Goal: Task Accomplishment & Management: Manage account settings

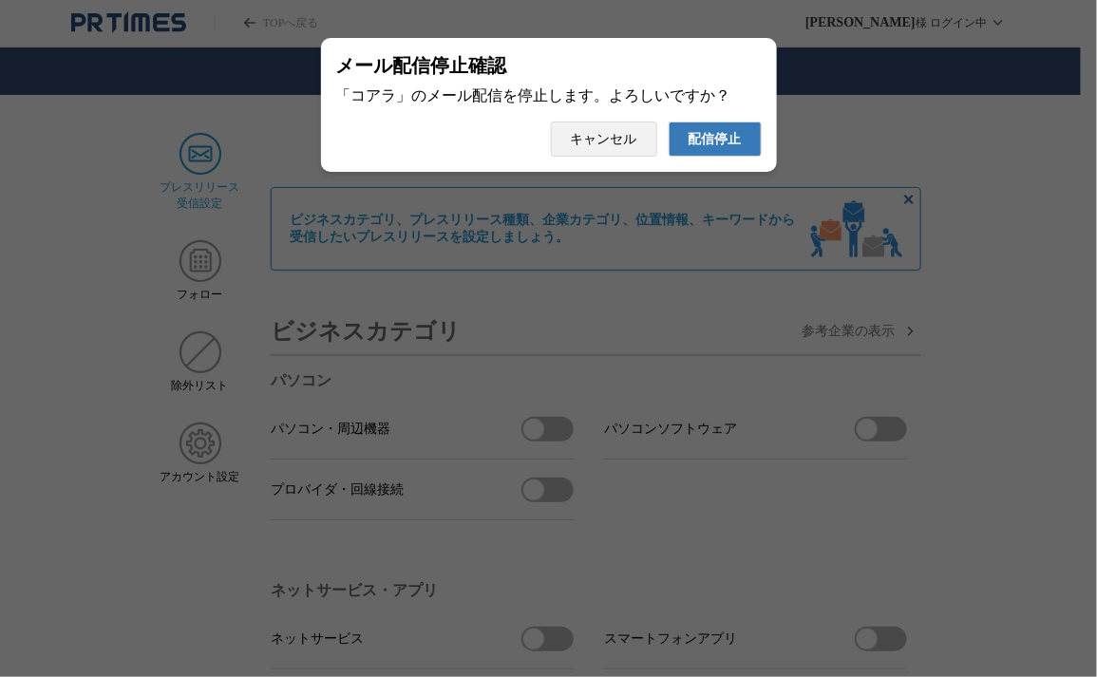
click at [714, 148] on span "配信停止" at bounding box center [715, 139] width 53 height 17
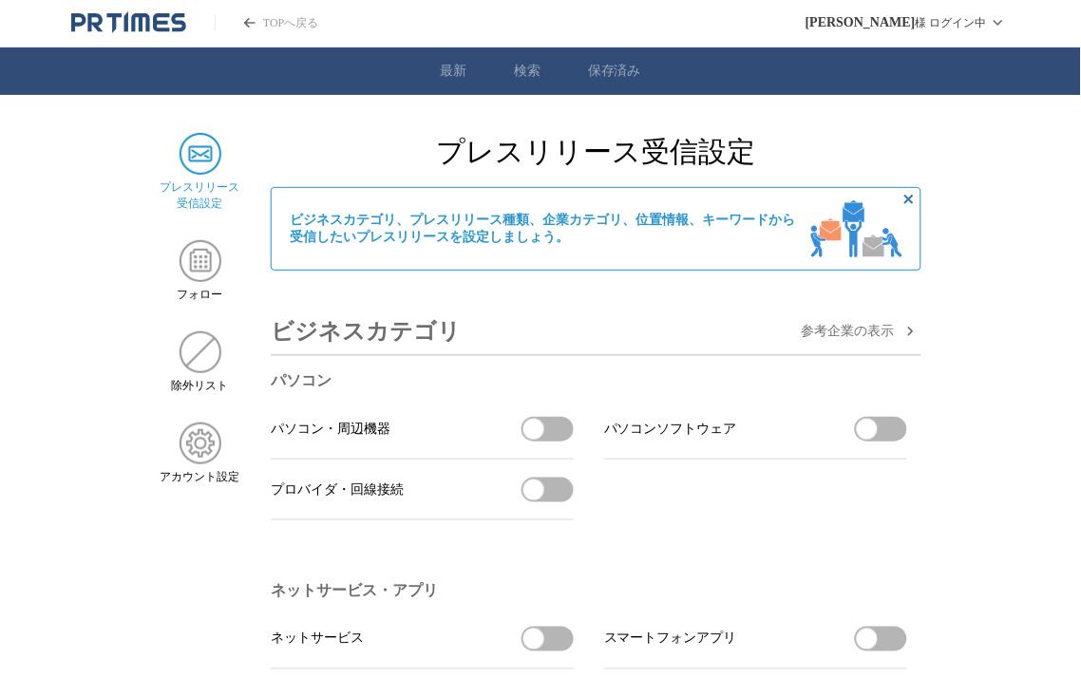
click at [295, 25] on link "TOPへ戻る" at bounding box center [267, 23] width 104 height 16
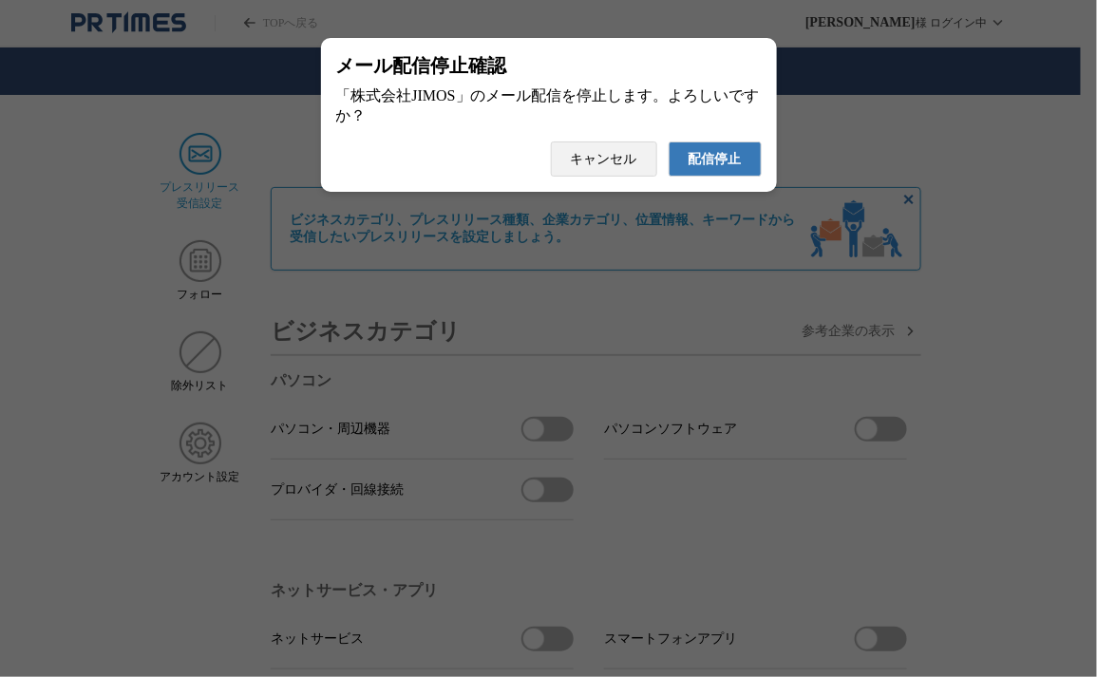
click at [736, 160] on span "配信停止" at bounding box center [715, 159] width 53 height 17
click at [736, 168] on span "配信停止" at bounding box center [715, 159] width 53 height 17
click at [687, 160] on button "配信停止" at bounding box center [715, 159] width 93 height 35
click at [714, 151] on span "配信停止" at bounding box center [715, 159] width 53 height 17
click at [713, 168] on span "配信停止" at bounding box center [715, 159] width 53 height 17
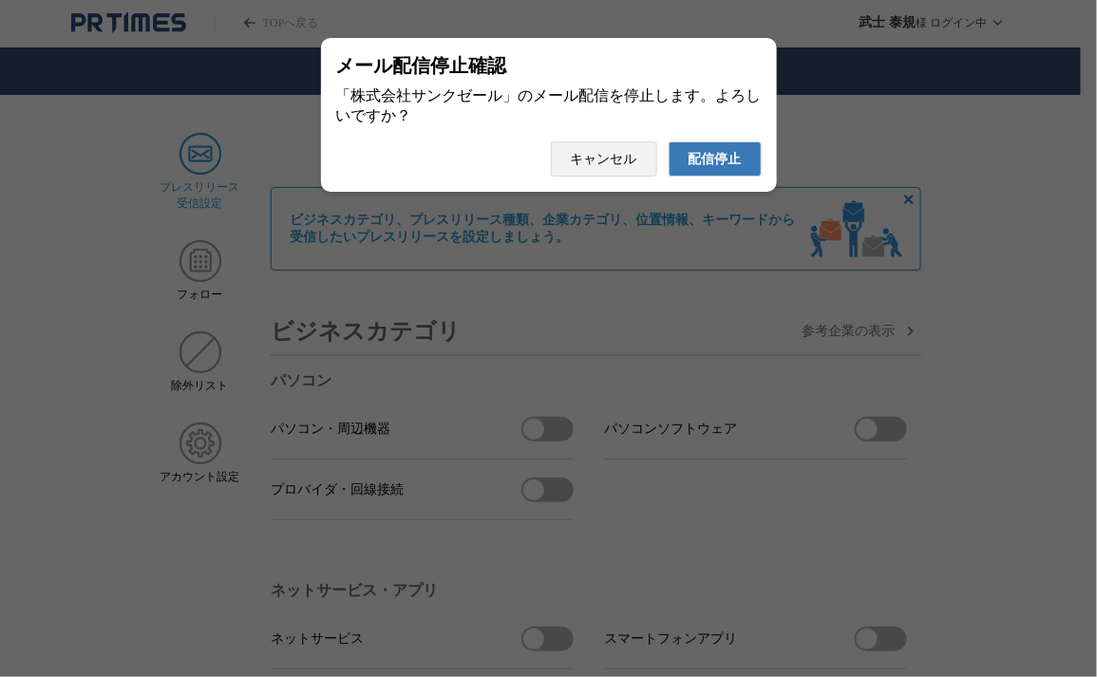
click at [745, 169] on button "配信停止" at bounding box center [715, 159] width 93 height 35
click at [714, 168] on span "配信停止" at bounding box center [715, 159] width 53 height 17
click at [737, 163] on span "配信停止" at bounding box center [715, 159] width 53 height 17
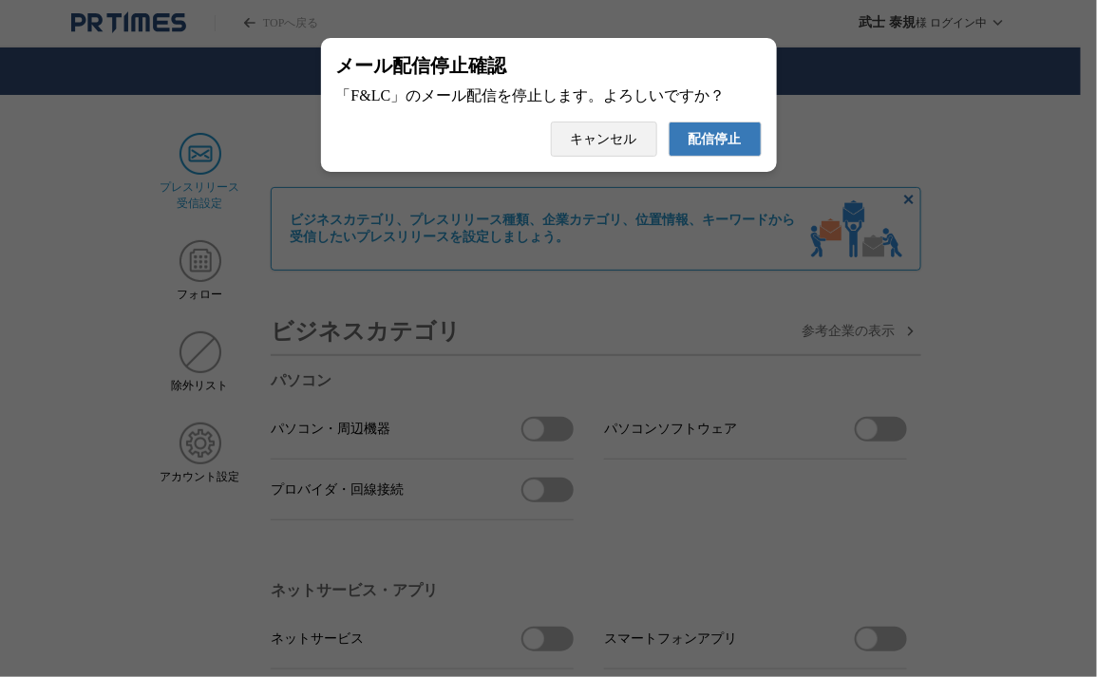
click at [710, 141] on span "配信停止" at bounding box center [715, 139] width 53 height 17
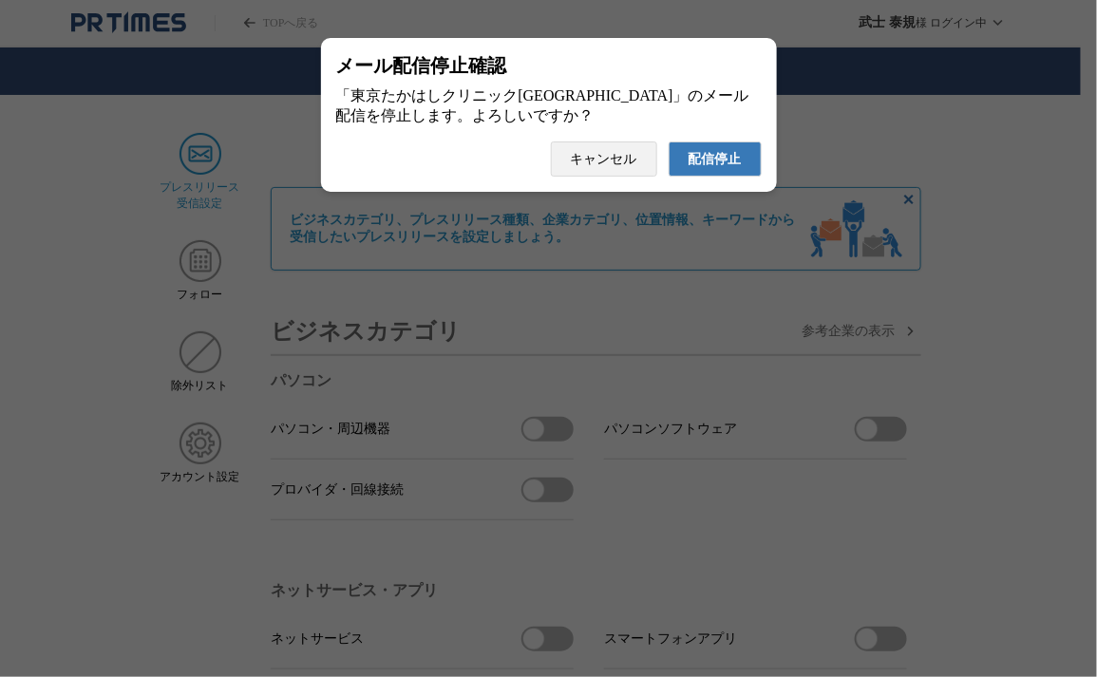
click at [707, 167] on span "配信停止" at bounding box center [715, 159] width 53 height 17
click at [710, 164] on span "配信停止" at bounding box center [715, 159] width 53 height 17
click at [731, 162] on span "配信停止" at bounding box center [715, 159] width 53 height 17
click at [693, 168] on span "配信停止" at bounding box center [715, 159] width 53 height 17
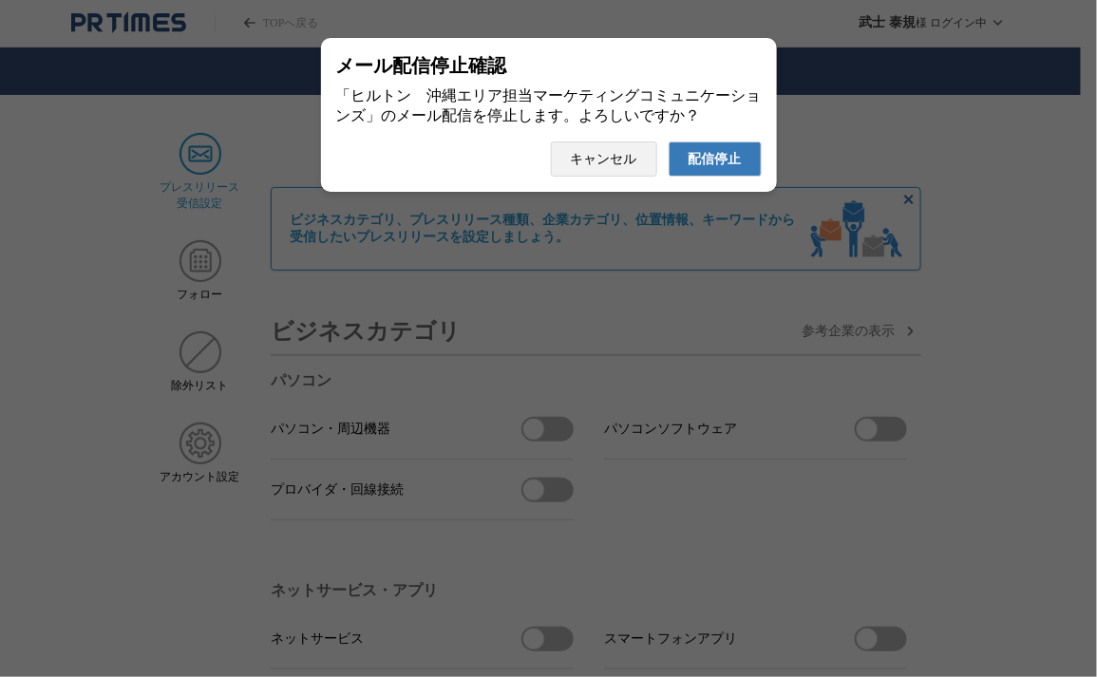
click at [712, 165] on span "配信停止" at bounding box center [715, 159] width 53 height 17
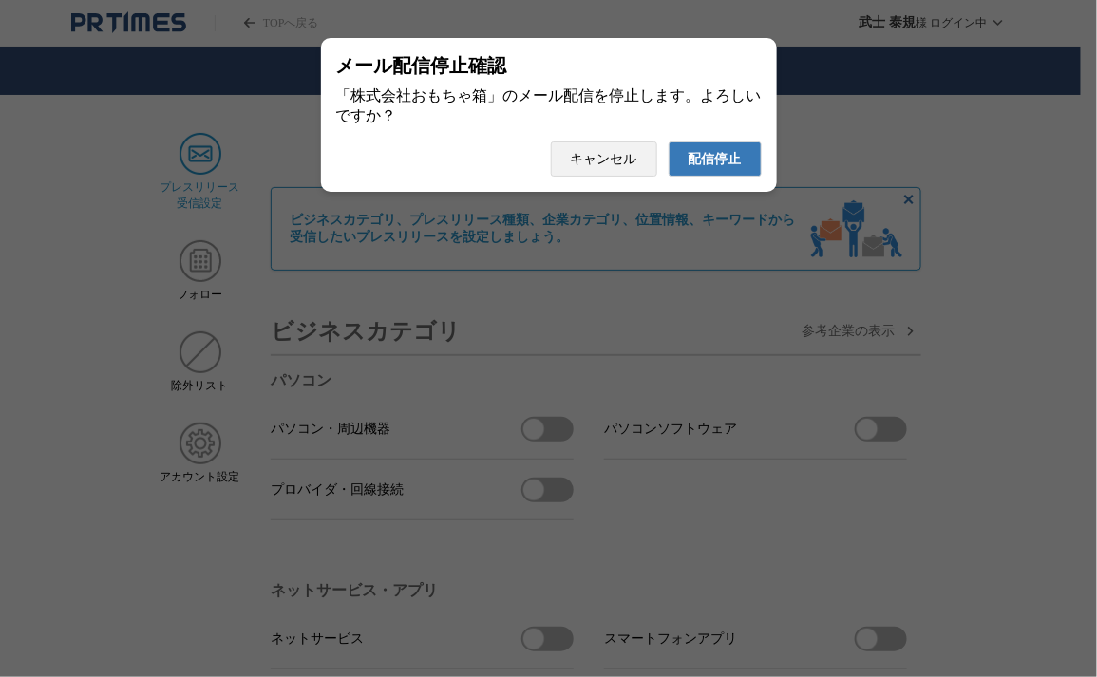
click at [700, 162] on span "配信停止" at bounding box center [715, 159] width 53 height 17
click at [745, 158] on button "配信停止" at bounding box center [715, 159] width 93 height 35
click at [686, 177] on button "配信停止" at bounding box center [715, 159] width 93 height 35
click at [706, 168] on span "配信停止" at bounding box center [715, 159] width 53 height 17
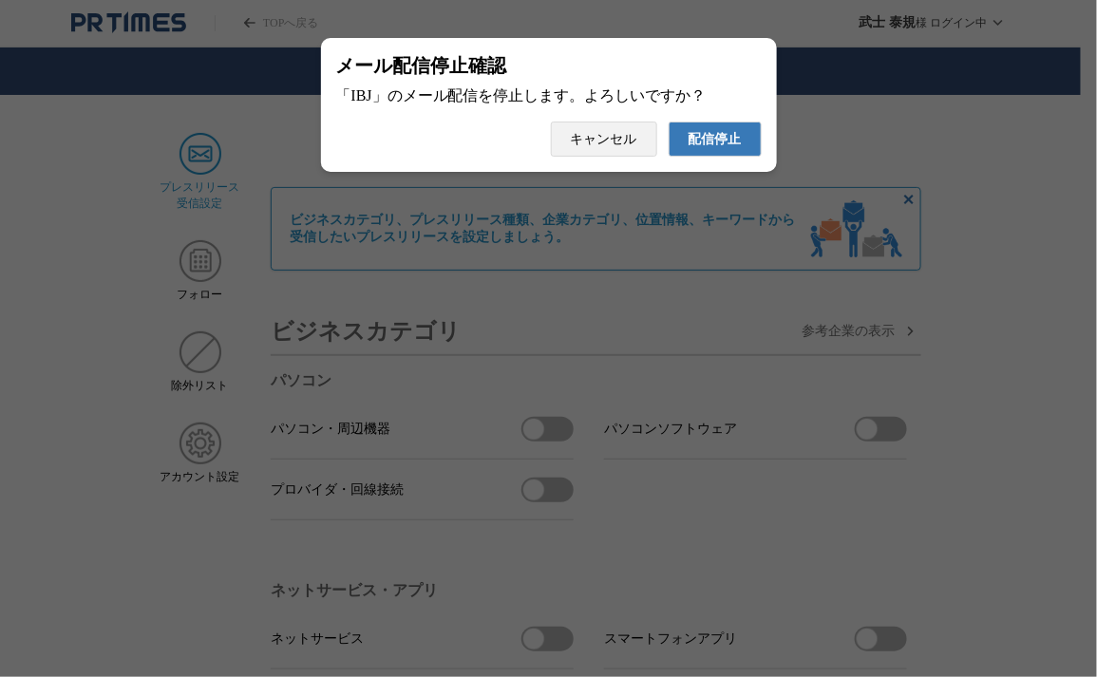
click at [697, 148] on span "配信停止" at bounding box center [715, 139] width 53 height 17
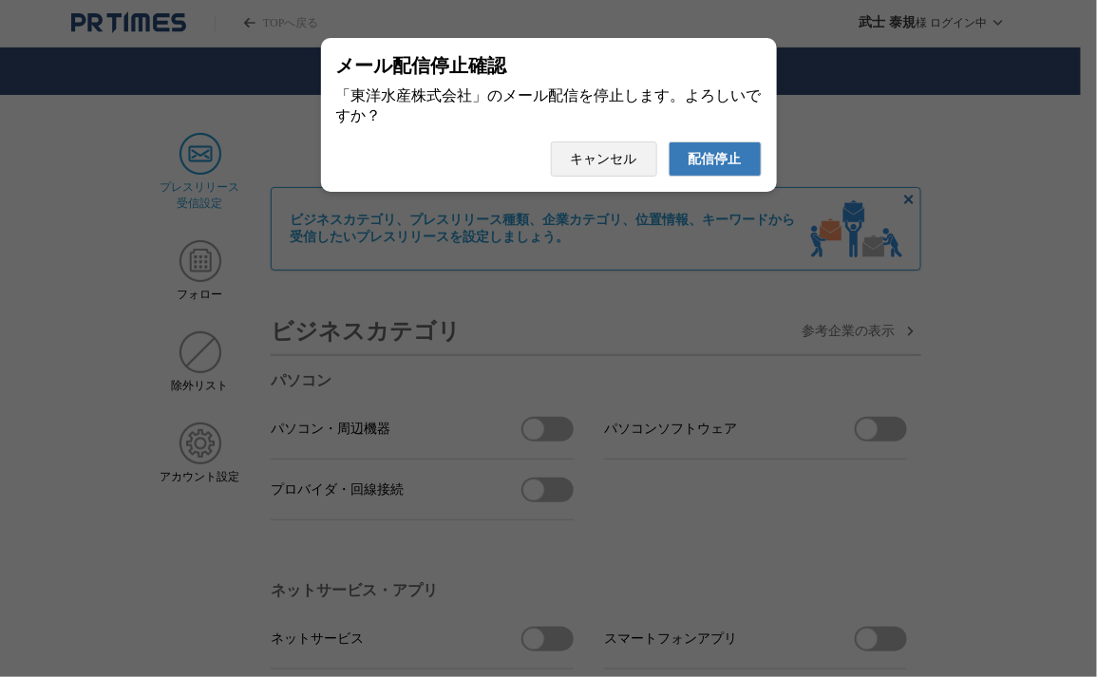
click at [703, 159] on span "配信停止" at bounding box center [715, 159] width 53 height 17
click at [725, 167] on span "配信停止" at bounding box center [715, 159] width 53 height 17
click at [699, 159] on span "配信停止" at bounding box center [715, 159] width 53 height 17
click at [705, 164] on span "配信停止" at bounding box center [715, 159] width 53 height 17
click at [734, 177] on button "配信停止" at bounding box center [715, 159] width 93 height 35
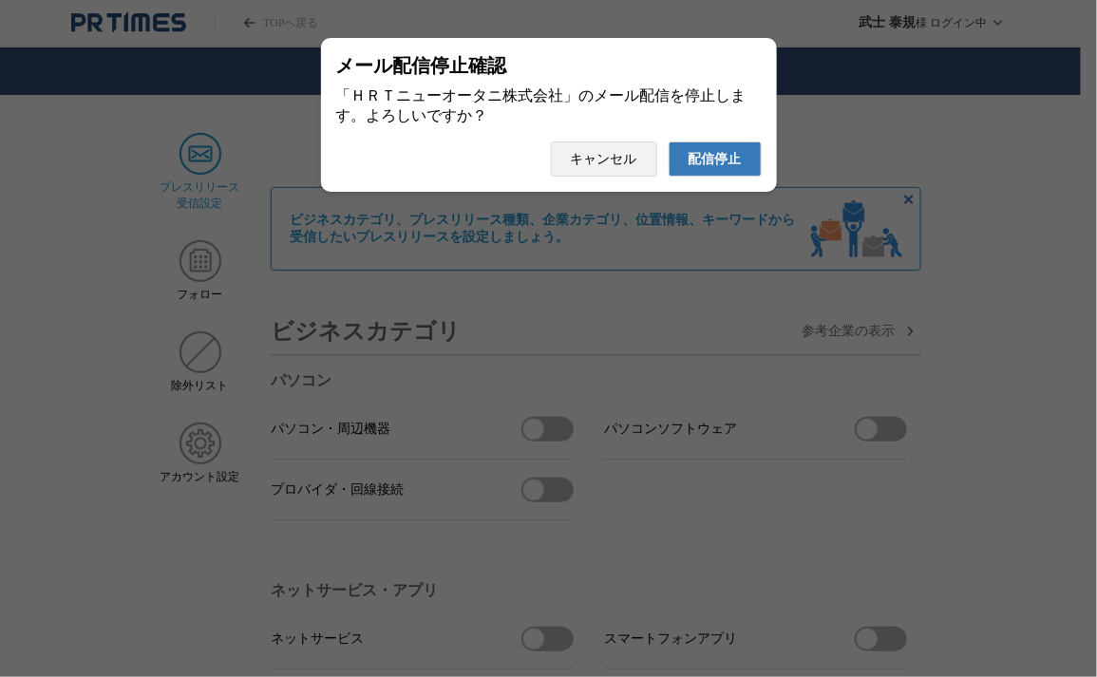
click at [669, 142] on button "配信停止" at bounding box center [715, 159] width 93 height 35
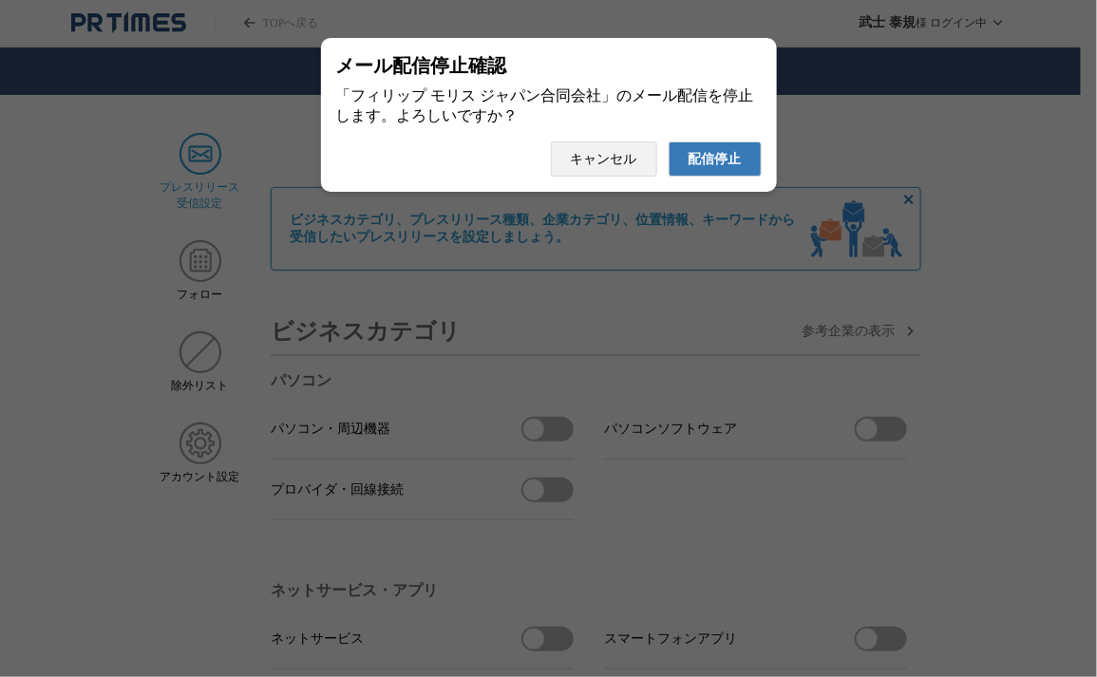
click at [669, 142] on button "配信停止" at bounding box center [715, 159] width 93 height 35
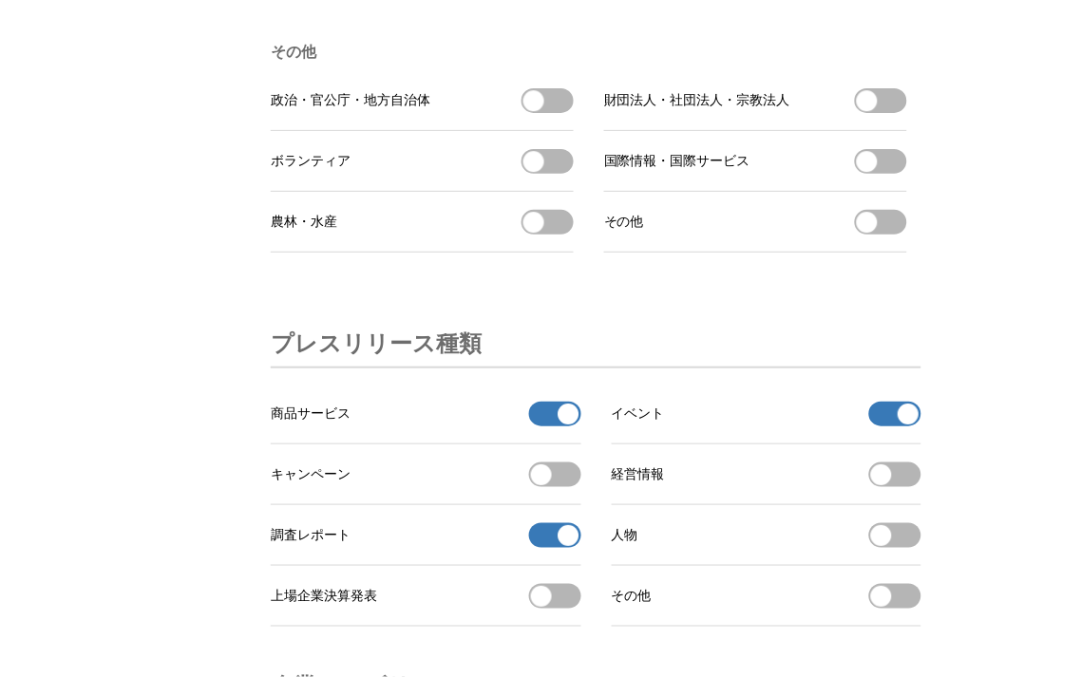
scroll to position [5805, 0]
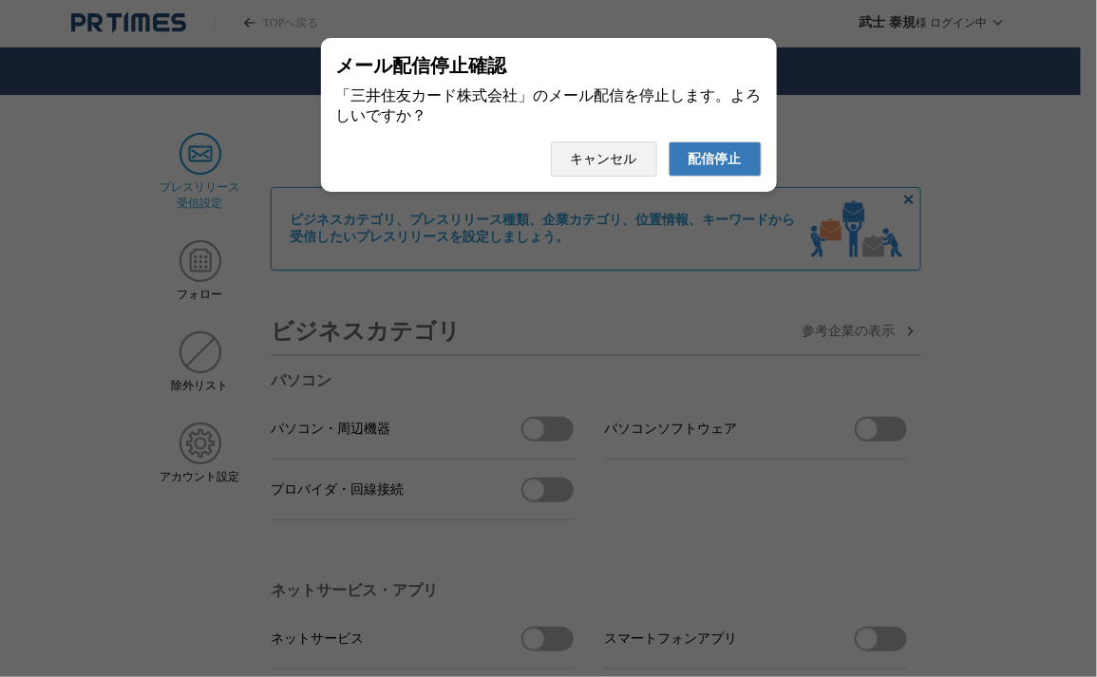
click at [669, 142] on button "配信停止" at bounding box center [715, 159] width 93 height 35
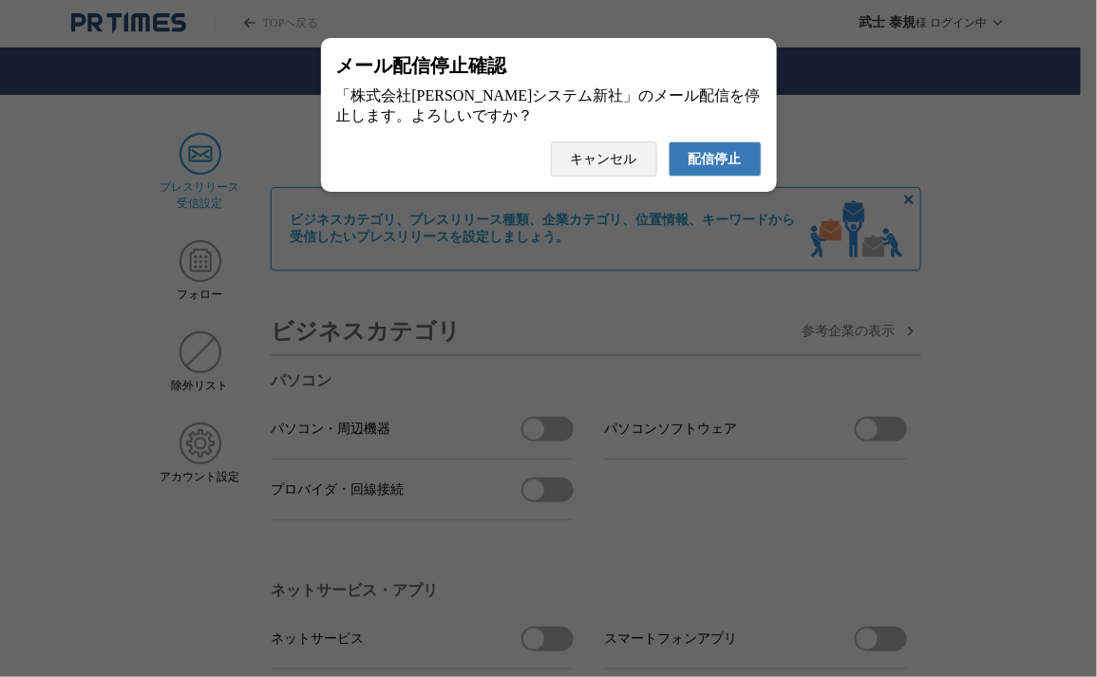
click at [669, 142] on button "配信停止" at bounding box center [715, 159] width 93 height 35
click at [706, 163] on span "配信停止" at bounding box center [715, 159] width 53 height 17
click at [669, 142] on button "配信停止" at bounding box center [715, 159] width 93 height 35
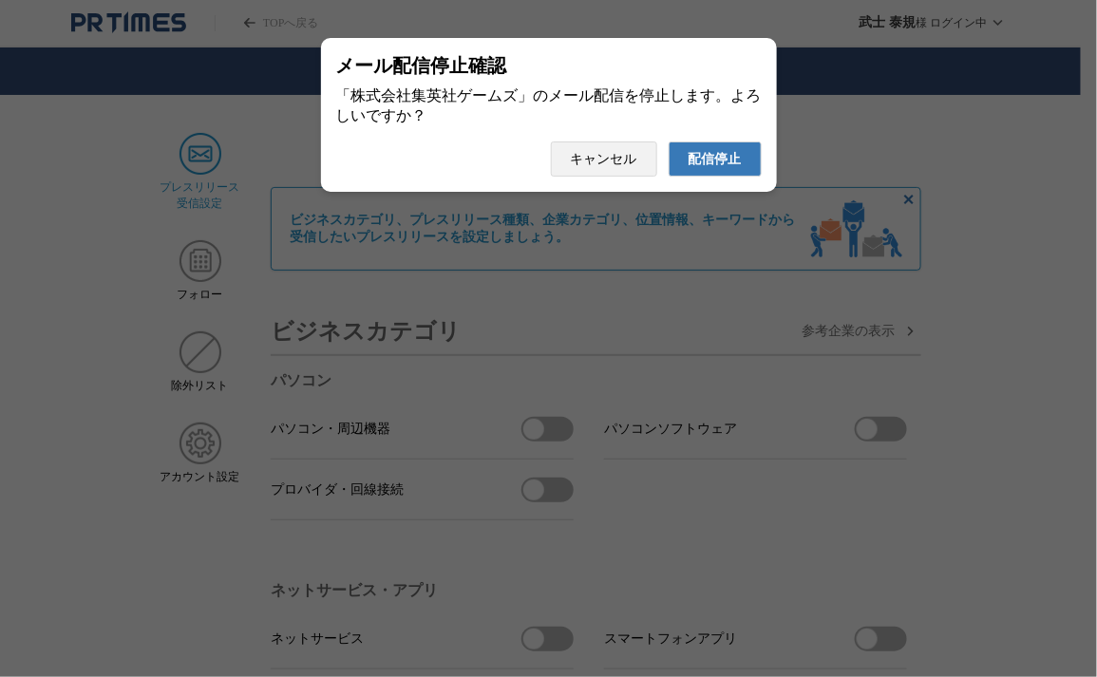
click at [669, 142] on button "配信停止" at bounding box center [715, 159] width 93 height 35
click at [717, 164] on span "配信停止" at bounding box center [715, 159] width 53 height 17
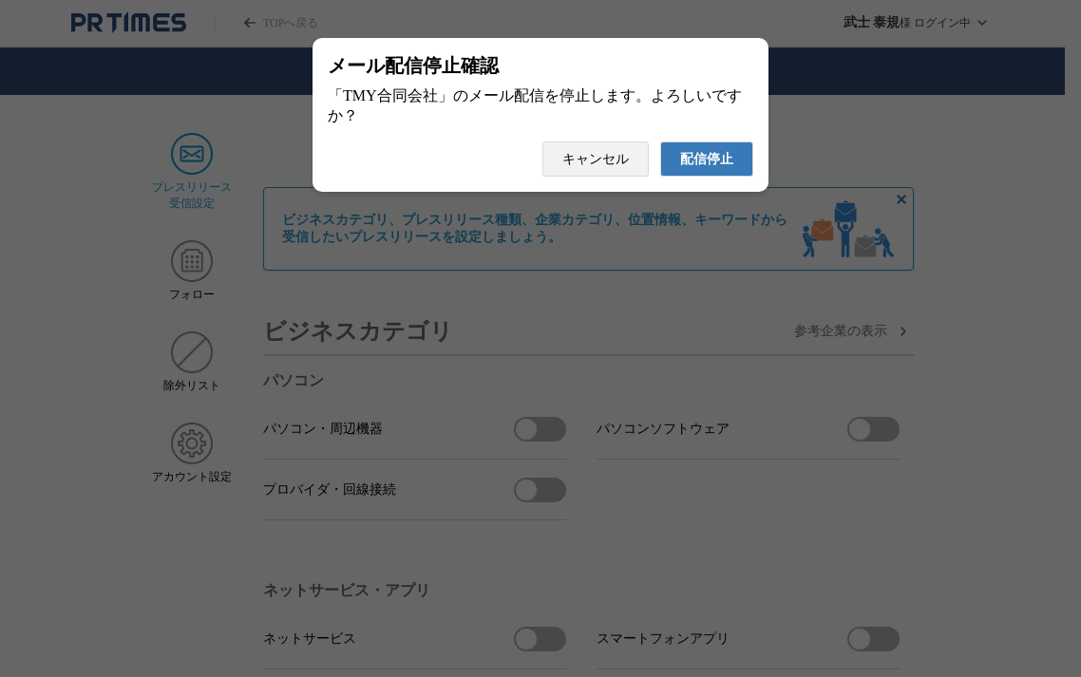
click at [660, 142] on button "配信停止" at bounding box center [706, 159] width 93 height 35
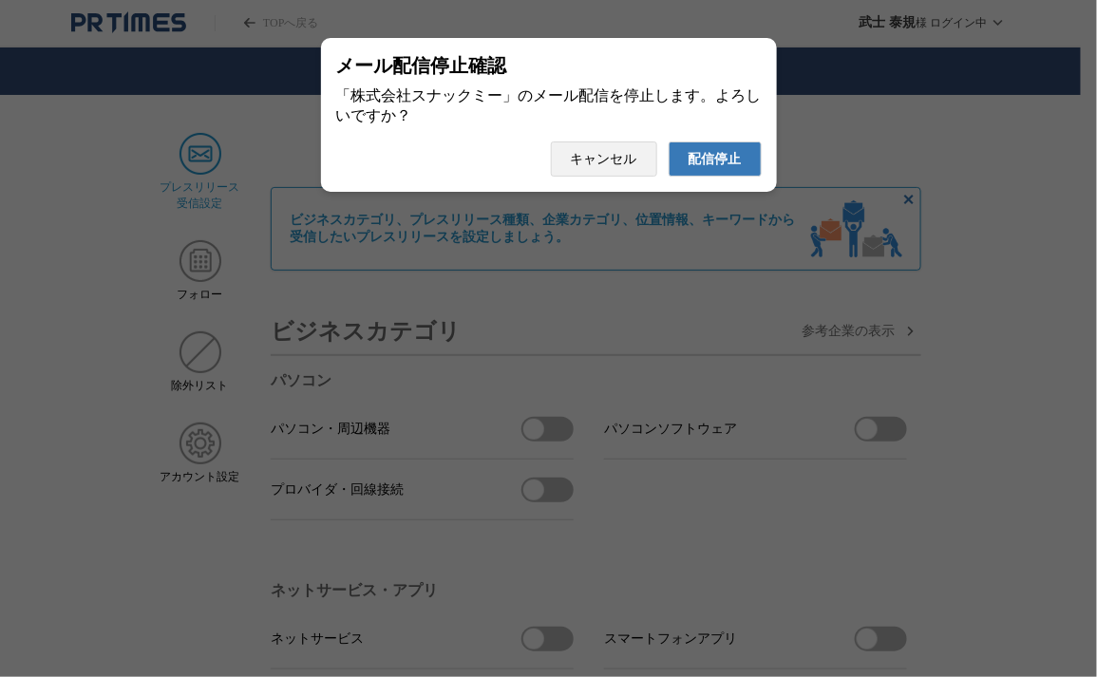
click at [737, 164] on span "配信停止" at bounding box center [715, 159] width 53 height 17
click at [669, 142] on button "配信停止" at bounding box center [715, 159] width 93 height 35
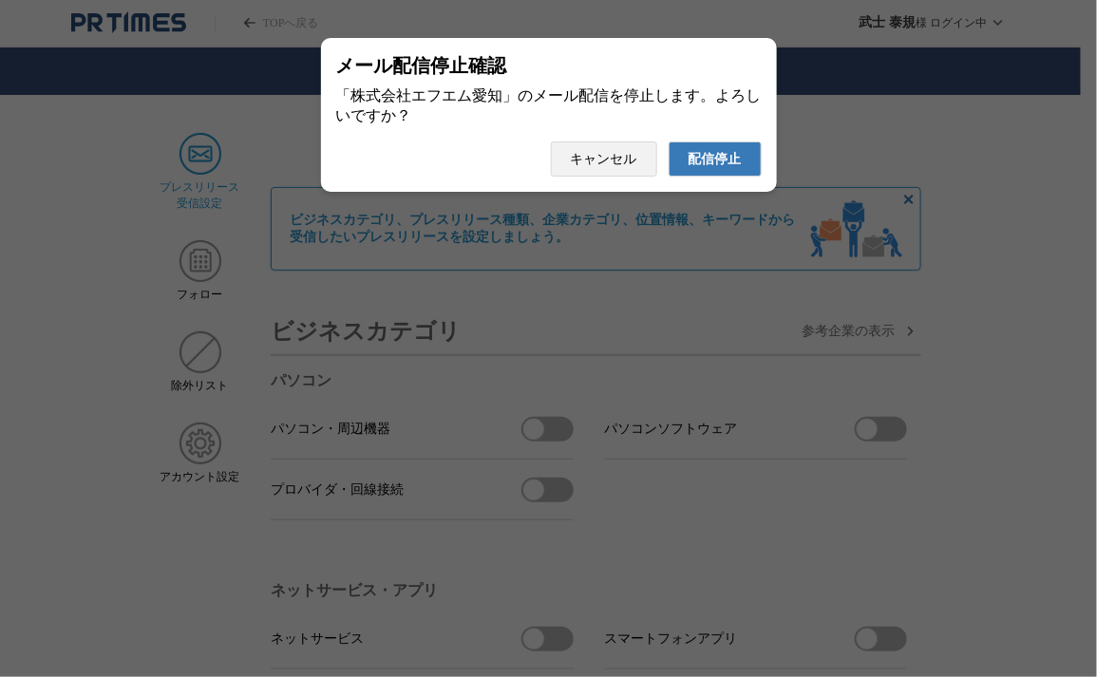
click at [669, 142] on button "配信停止" at bounding box center [715, 159] width 93 height 35
click at [728, 160] on span "配信停止" at bounding box center [715, 159] width 53 height 17
click at [669, 142] on button "配信停止" at bounding box center [715, 159] width 93 height 35
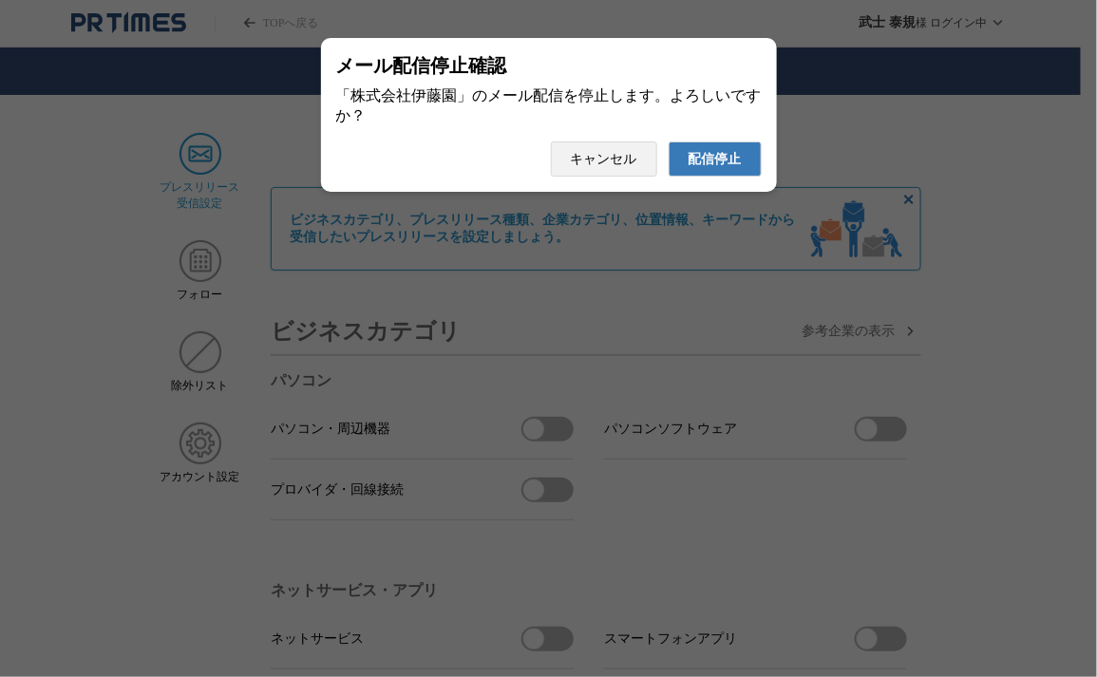
click at [669, 142] on button "配信停止" at bounding box center [715, 159] width 93 height 35
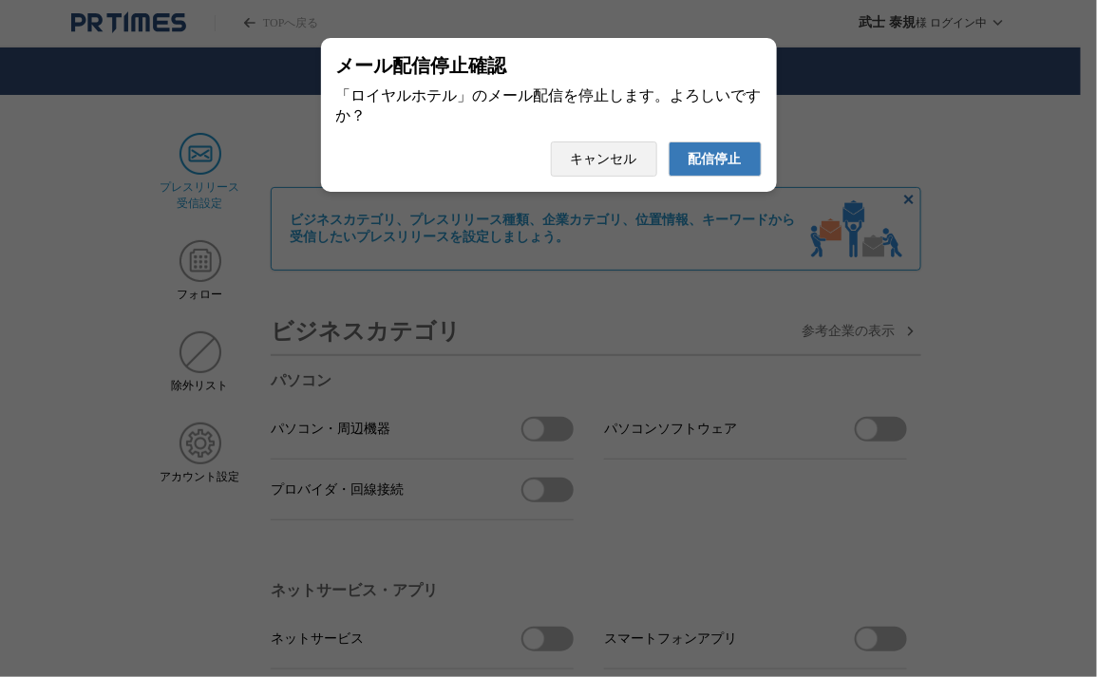
click at [669, 142] on button "配信停止" at bounding box center [715, 159] width 93 height 35
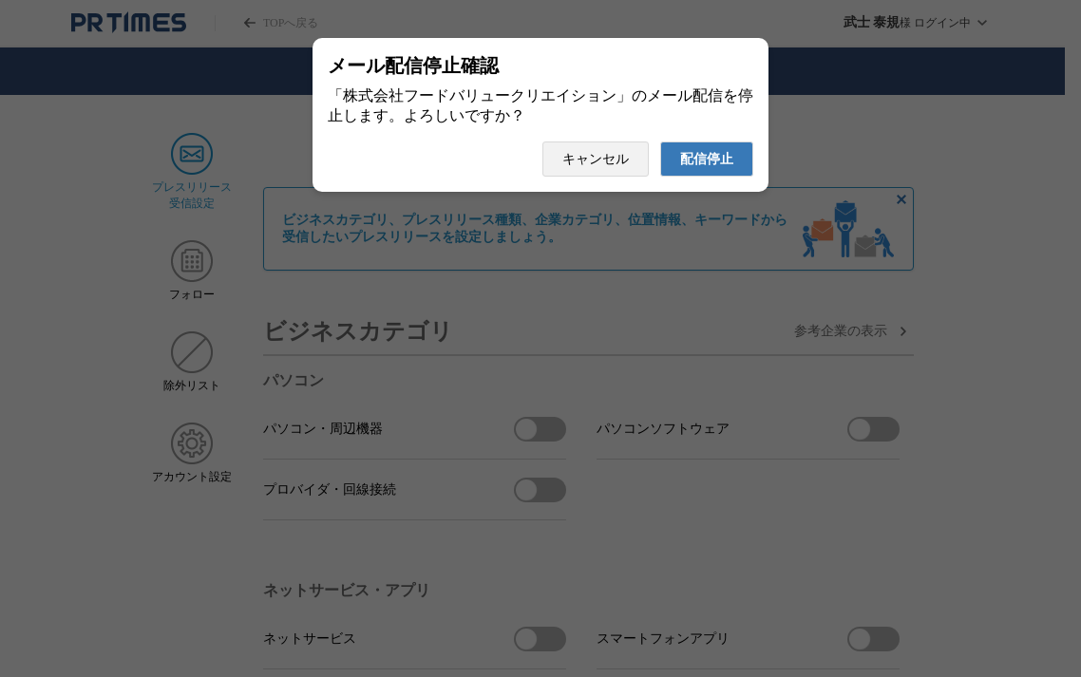
click at [660, 142] on button "配信停止" at bounding box center [706, 159] width 93 height 35
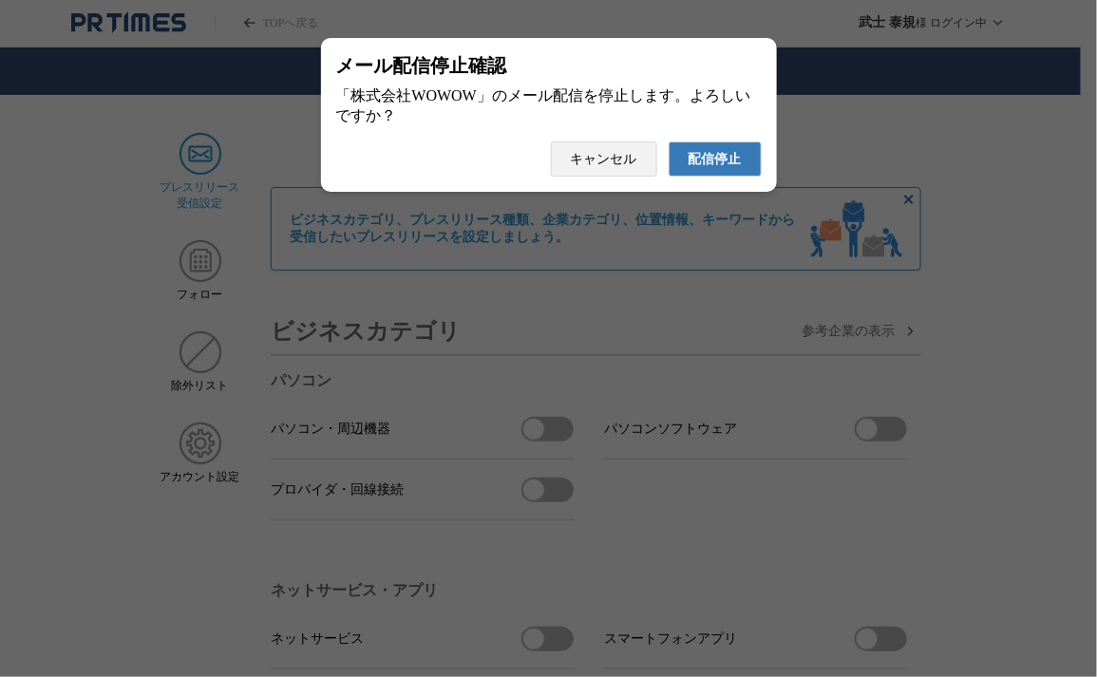
click at [669, 142] on button "配信停止" at bounding box center [715, 159] width 93 height 35
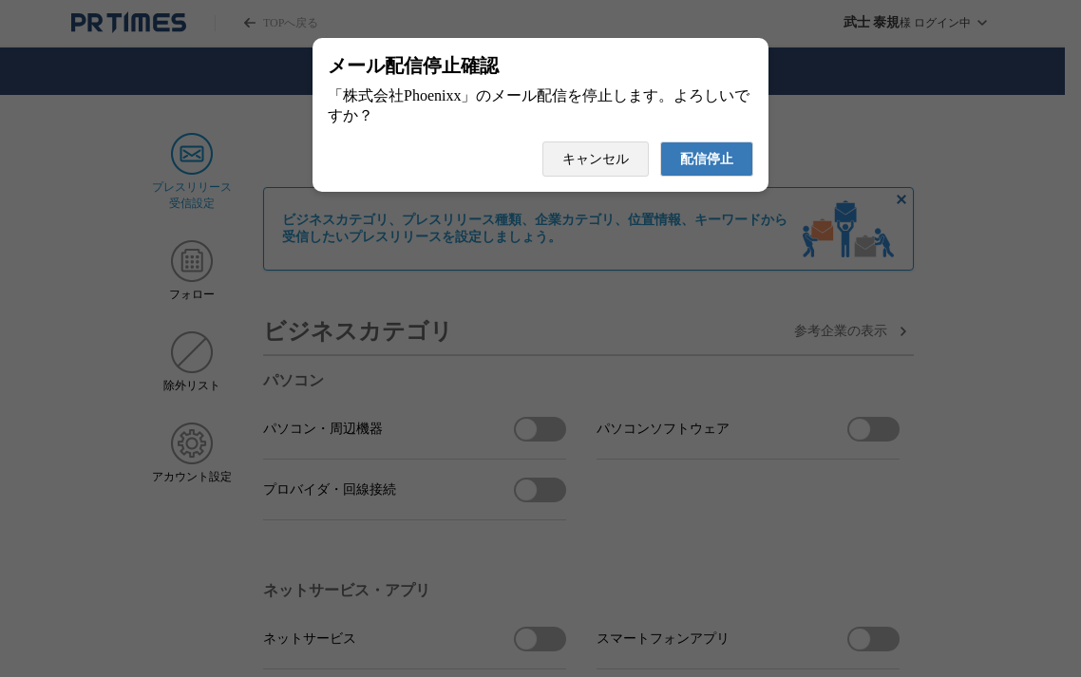
click at [660, 142] on button "配信停止" at bounding box center [706, 159] width 93 height 35
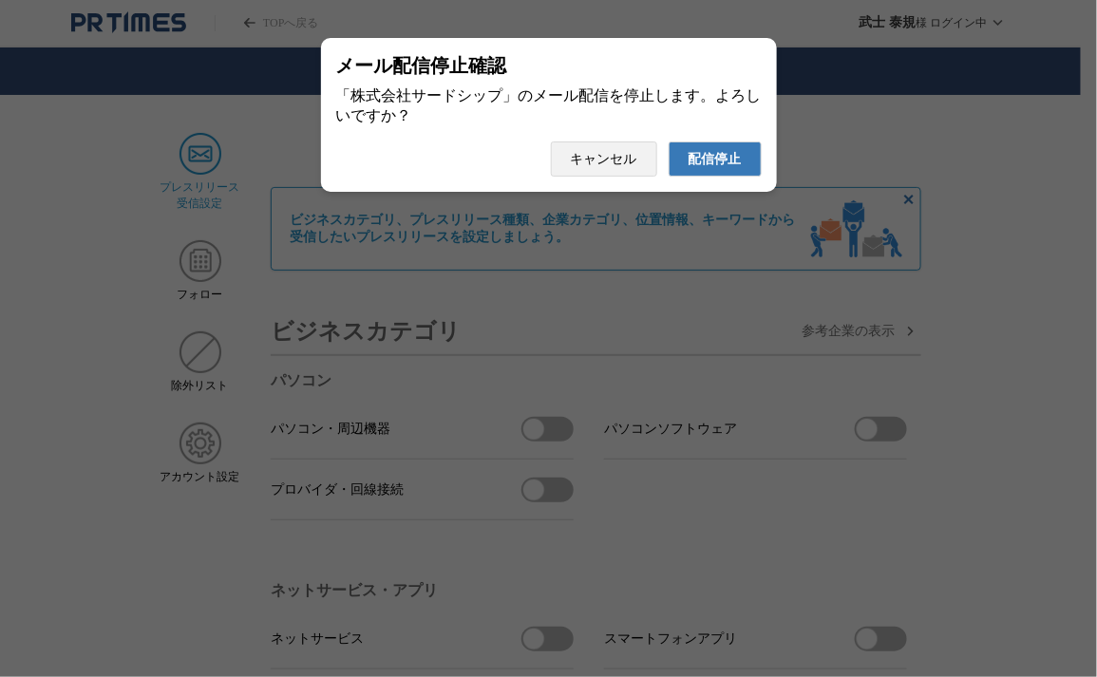
click at [669, 142] on button "配信停止" at bounding box center [715, 159] width 93 height 35
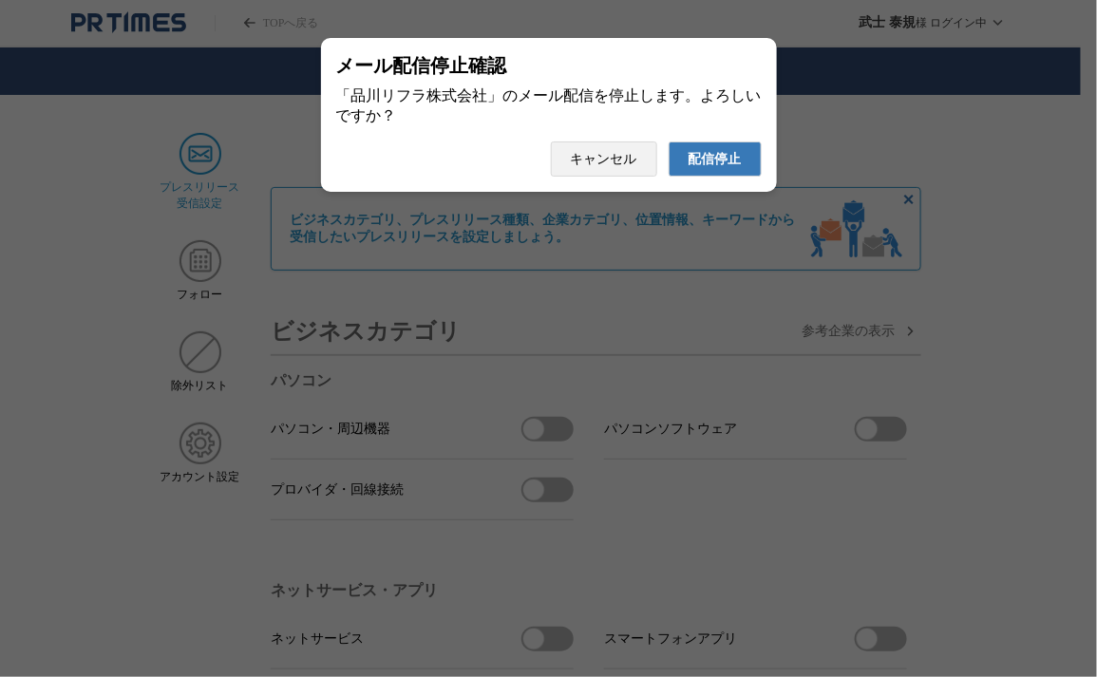
click at [669, 142] on button "配信停止" at bounding box center [715, 159] width 93 height 35
click at [696, 168] on span "配信停止" at bounding box center [715, 159] width 53 height 17
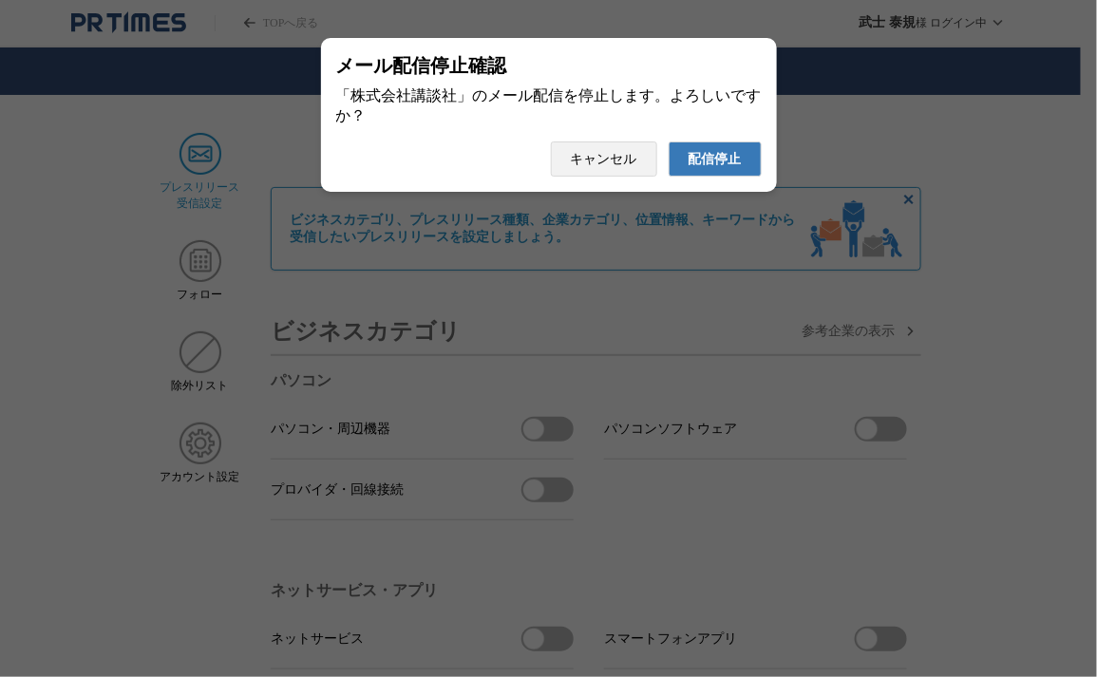
click at [669, 142] on button "配信停止" at bounding box center [715, 159] width 93 height 35
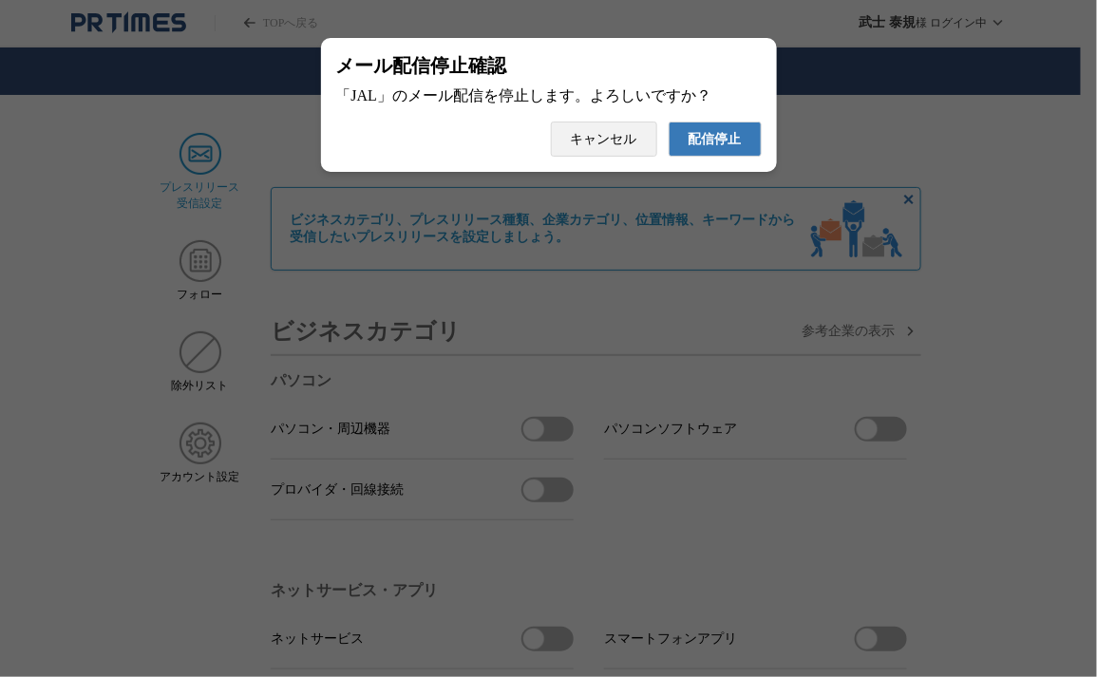
click at [669, 122] on button "配信停止" at bounding box center [715, 139] width 93 height 35
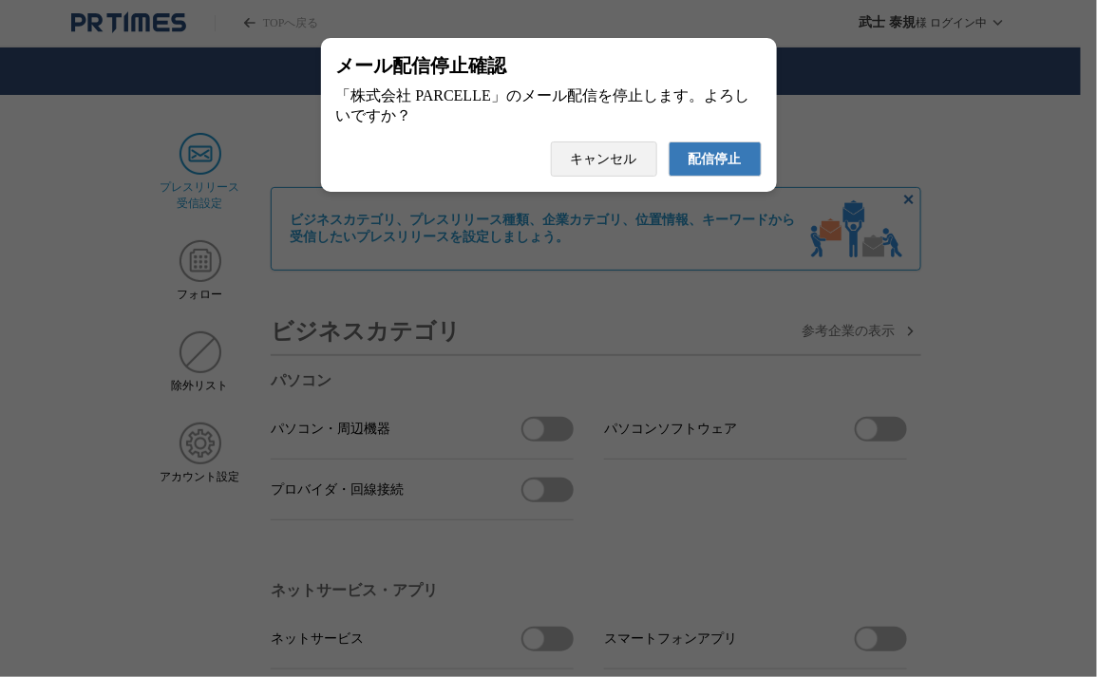
click at [669, 142] on button "配信停止" at bounding box center [715, 159] width 93 height 35
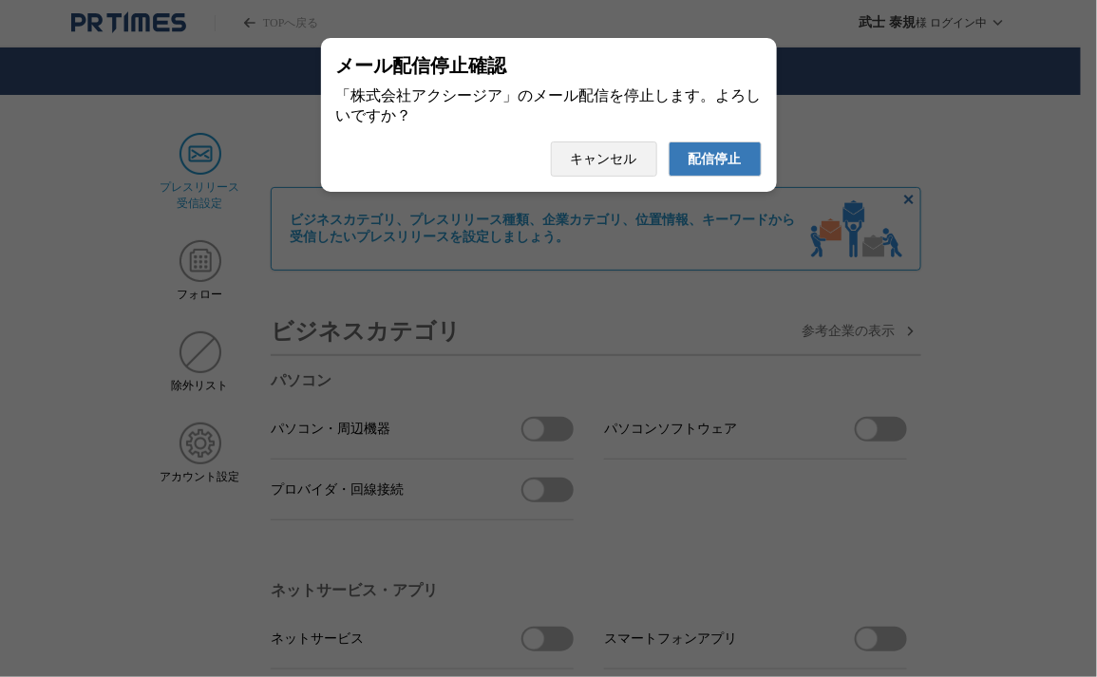
click at [669, 142] on button "配信停止" at bounding box center [715, 159] width 93 height 35
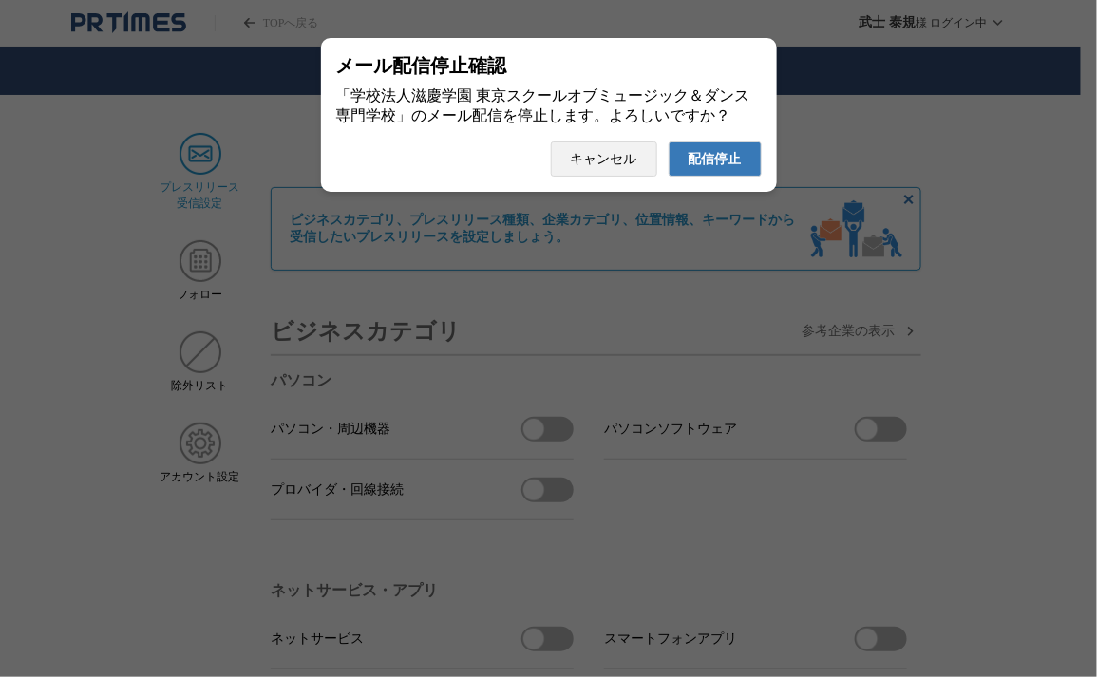
click at [669, 142] on button "配信停止" at bounding box center [715, 159] width 93 height 35
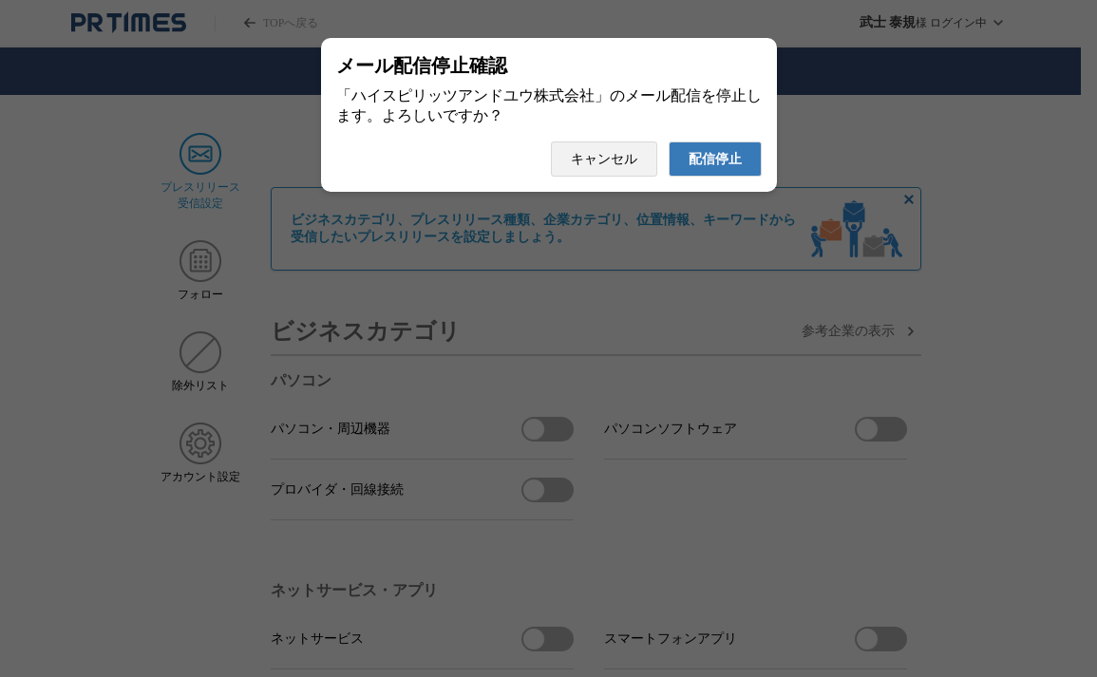
click at [669, 142] on button "配信停止" at bounding box center [715, 159] width 93 height 35
click at [731, 168] on span "配信停止" at bounding box center [715, 159] width 53 height 17
click at [669, 142] on button "配信停止" at bounding box center [715, 159] width 93 height 35
